Goal: Check status

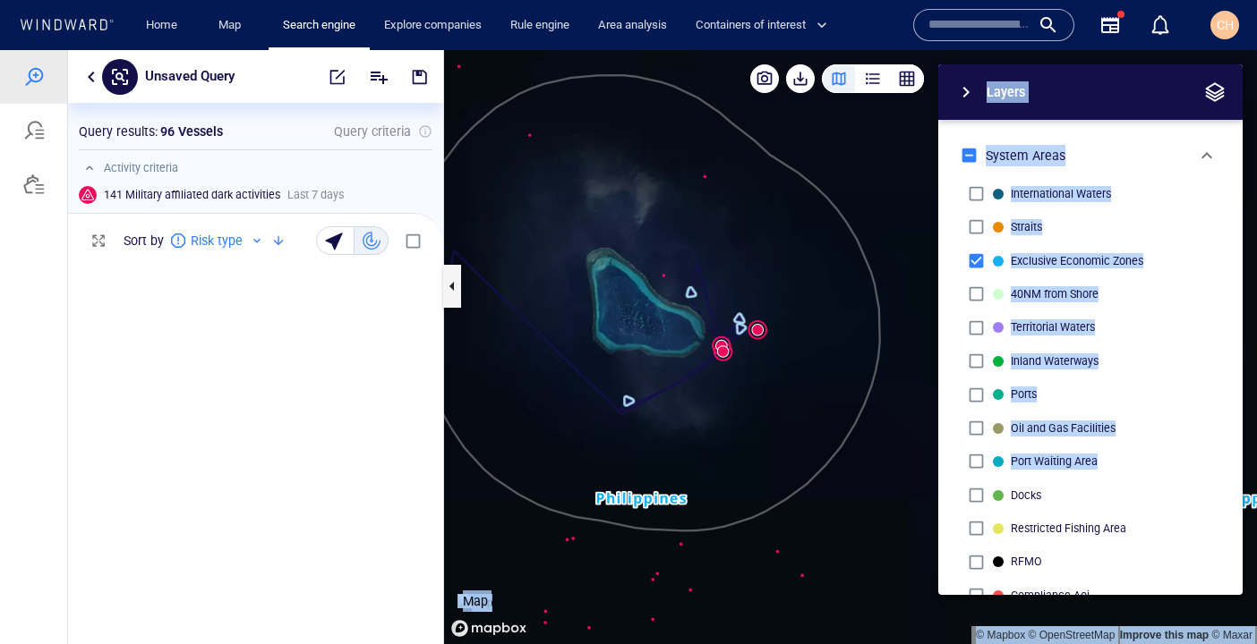
scroll to position [388, 375]
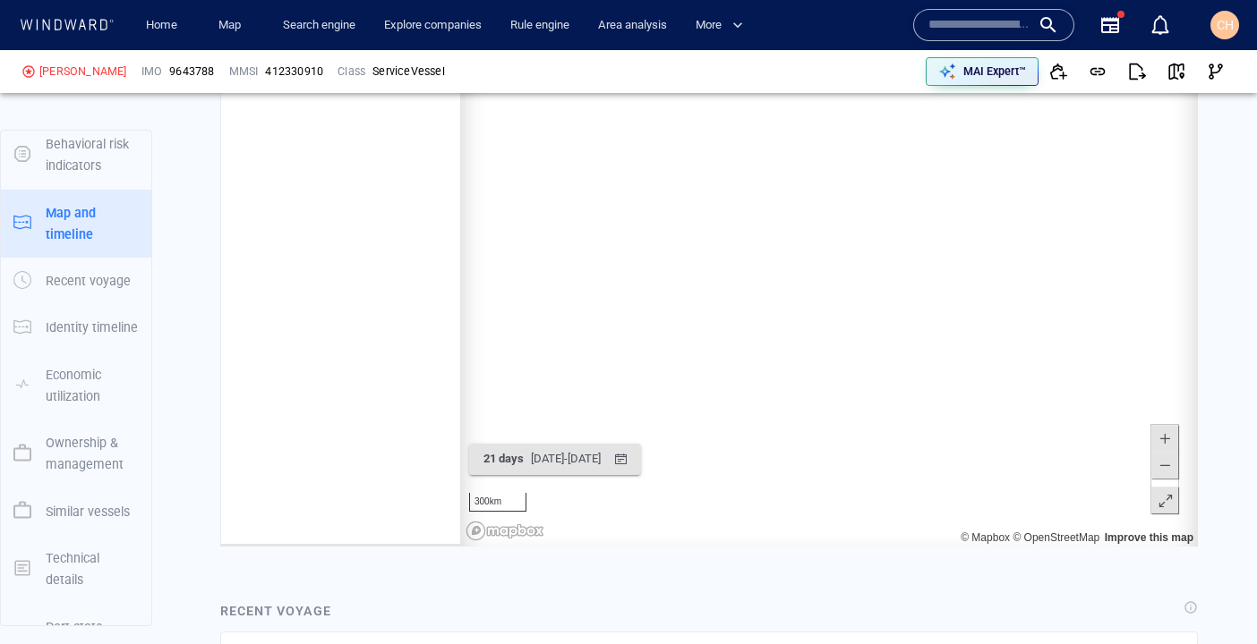
scroll to position [406998, 0]
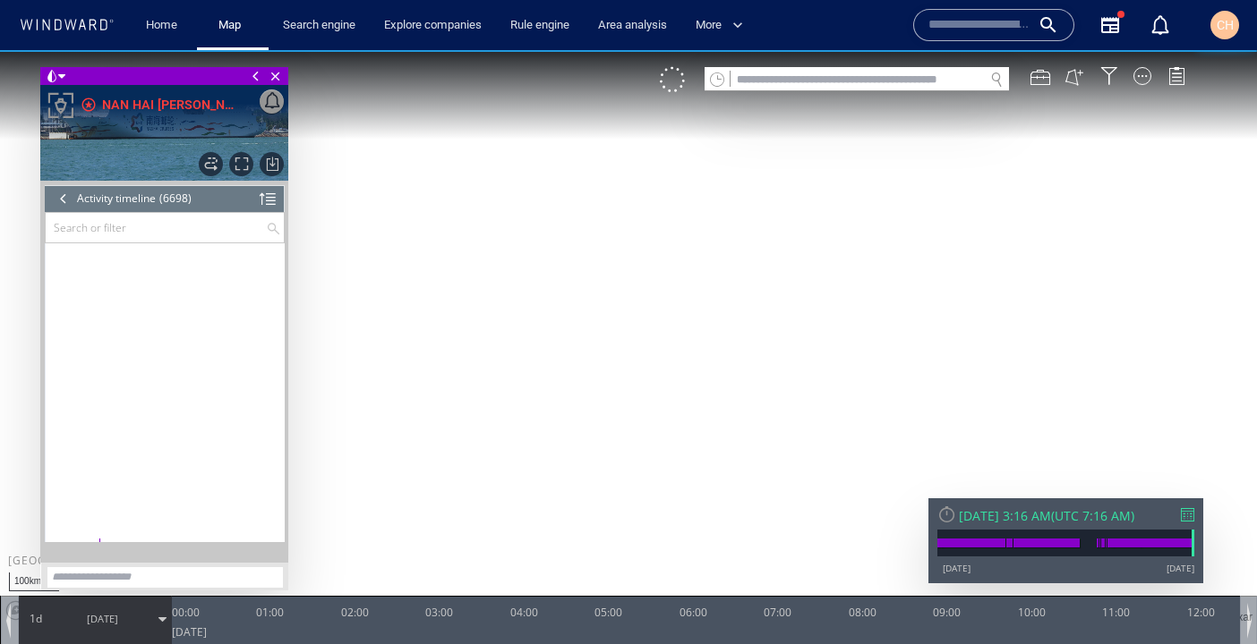
scroll to position [443, 0]
